Goal: Transaction & Acquisition: Book appointment/travel/reservation

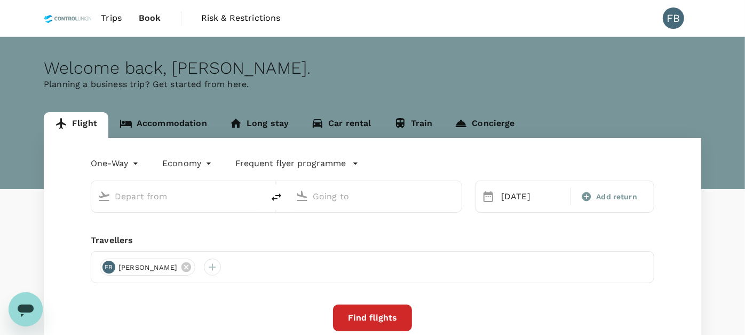
click at [173, 200] on input "text" at bounding box center [178, 196] width 127 height 17
click at [172, 193] on input "text" at bounding box center [178, 196] width 127 height 17
type input "Sultan [PERSON_NAME] (KBR)"
type input "Kuala Lumpur Intl ([GEOGRAPHIC_DATA])"
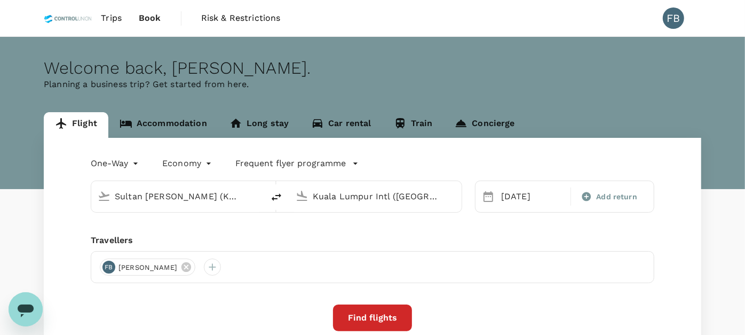
type input "Sultan Ismail Petra (KBR)l"
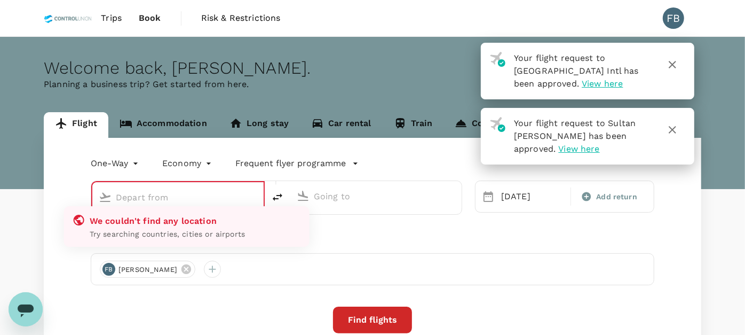
type input "Sultan [PERSON_NAME] (KBR)"
type input "Kuala Lumpur Intl ([GEOGRAPHIC_DATA])"
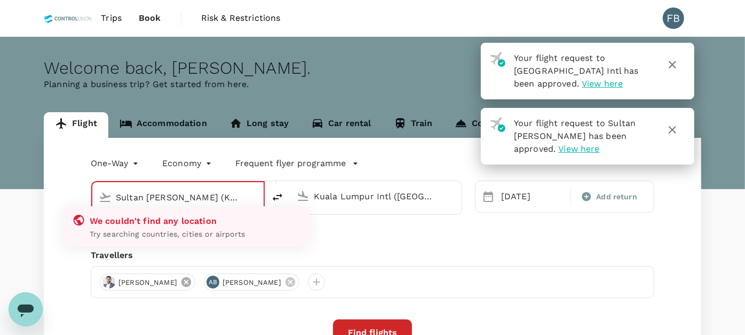
click at [191, 284] on icon at bounding box center [187, 282] width 10 height 10
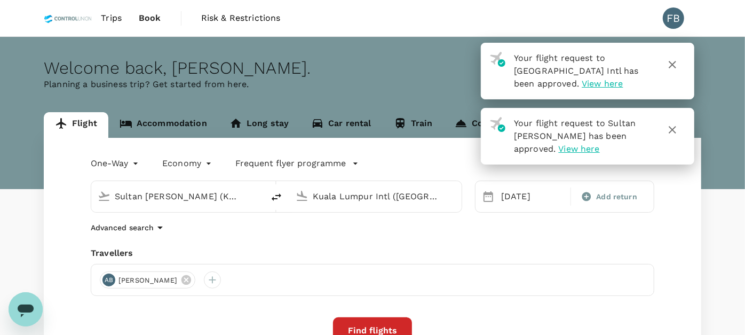
click at [182, 197] on input "Sultan [PERSON_NAME] (KBR)" at bounding box center [178, 196] width 127 height 17
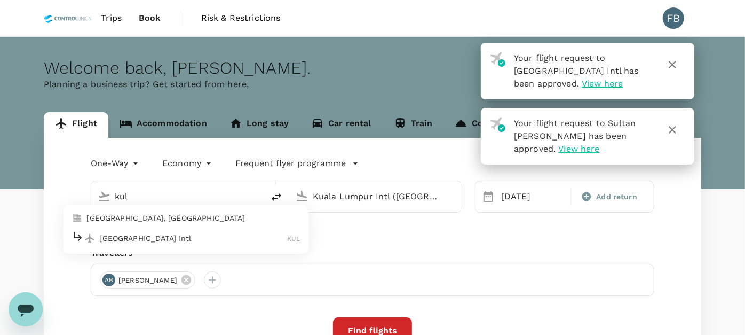
click at [156, 241] on p "Kuala Lumpur Intl" at bounding box center [193, 238] width 188 height 11
type input "Kuala Lumpur Intl ([GEOGRAPHIC_DATA])"
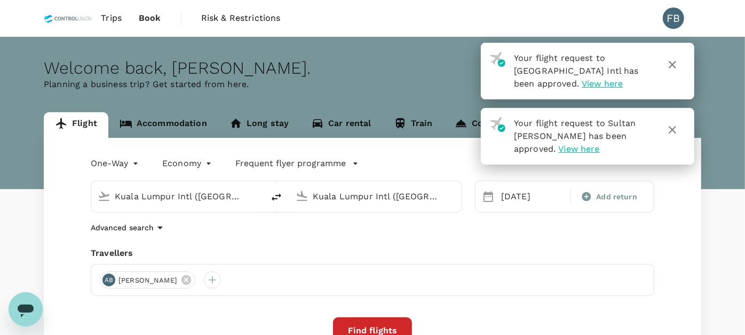
click at [355, 192] on input "Kuala Lumpur Intl ([GEOGRAPHIC_DATA])" at bounding box center [376, 196] width 127 height 17
click at [514, 198] on div "[DATE]" at bounding box center [533, 196] width 72 height 21
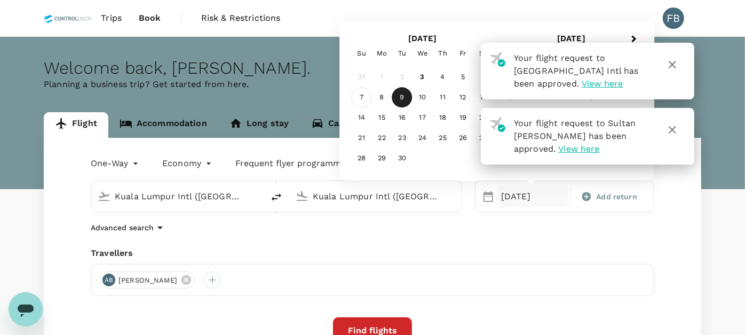
click at [364, 95] on div "7" at bounding box center [362, 98] width 20 height 20
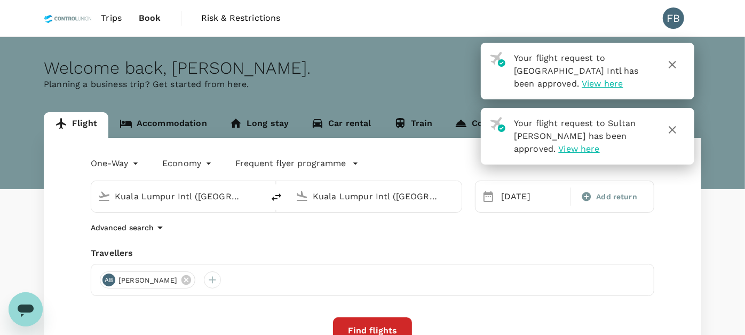
click at [374, 197] on input "Kuala Lumpur Intl ([GEOGRAPHIC_DATA])" at bounding box center [376, 196] width 127 height 17
click at [334, 235] on p "Bintulu" at bounding box center [391, 238] width 188 height 11
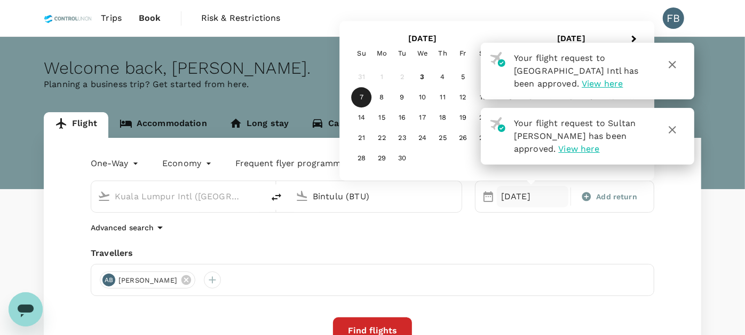
type input "Bintulu (BTU)"
drag, startPoint x: 568, startPoint y: 320, endPoint x: 507, endPoint y: 323, distance: 60.4
click at [568, 320] on div "Find flights" at bounding box center [373, 330] width 564 height 27
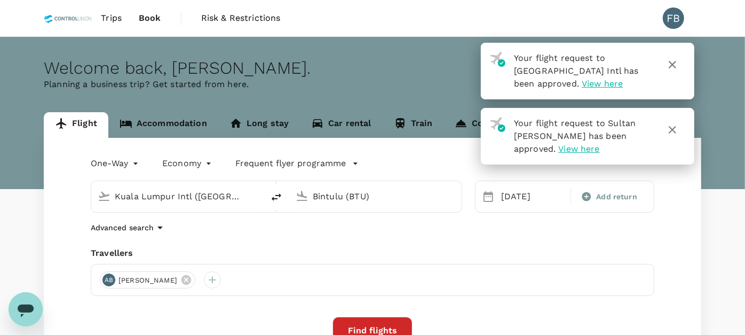
click at [379, 324] on button "Find flights" at bounding box center [372, 330] width 79 height 27
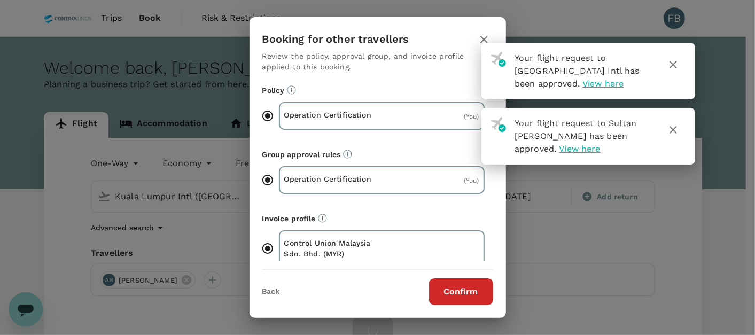
click at [675, 131] on icon "button" at bounding box center [672, 129] width 7 height 7
drag, startPoint x: 670, startPoint y: 62, endPoint x: 669, endPoint y: 77, distance: 15.0
click at [672, 65] on icon "button" at bounding box center [672, 64] width 13 height 13
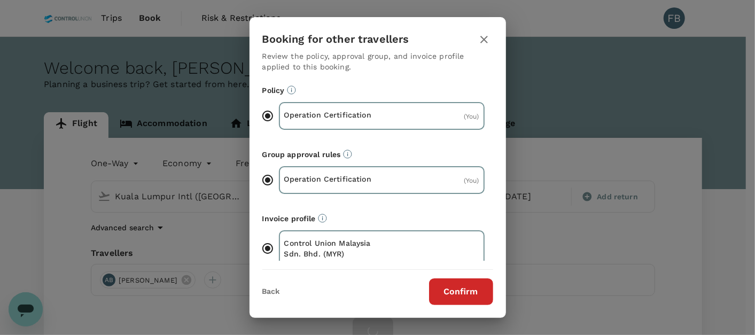
click at [459, 290] on button "Confirm" at bounding box center [461, 291] width 64 height 27
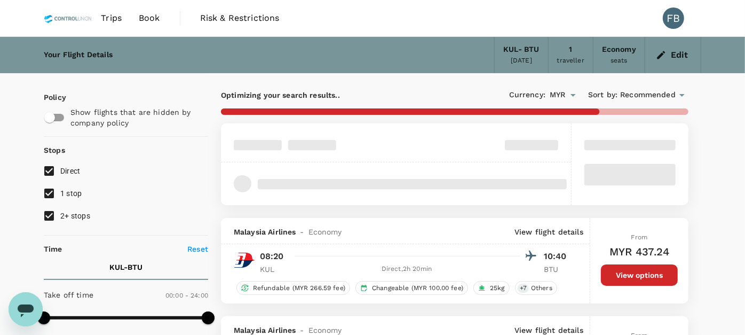
type input "745"
click at [47, 215] on input "2+ stops" at bounding box center [49, 216] width 22 height 22
checkbox input "false"
click at [53, 190] on input "1 stop" at bounding box center [49, 193] width 22 height 22
checkbox input "false"
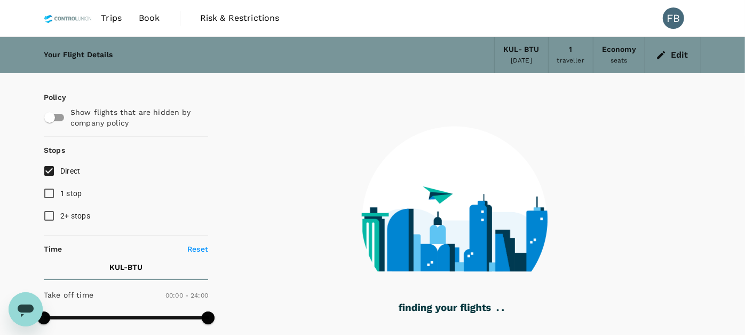
scroll to position [59, 0]
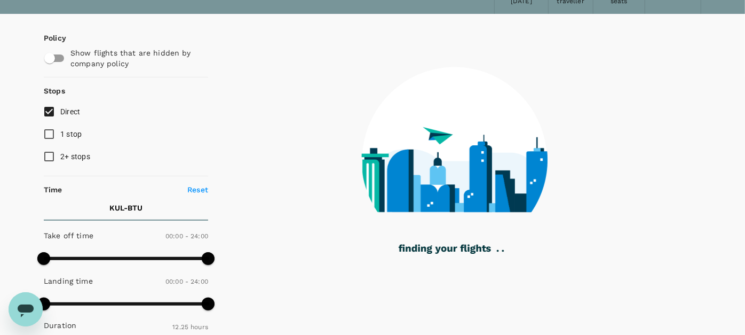
type input "1575"
checkbox input "false"
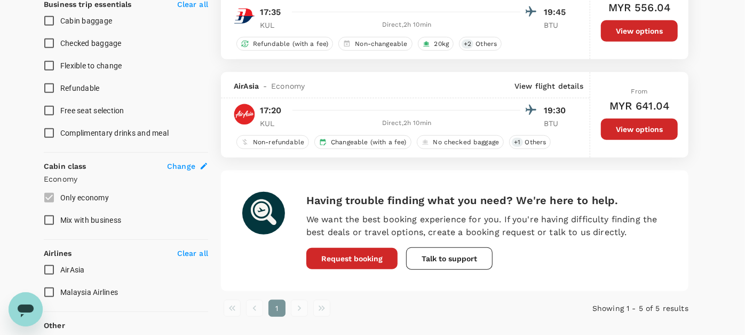
scroll to position [415, 0]
